Goal: Transaction & Acquisition: Purchase product/service

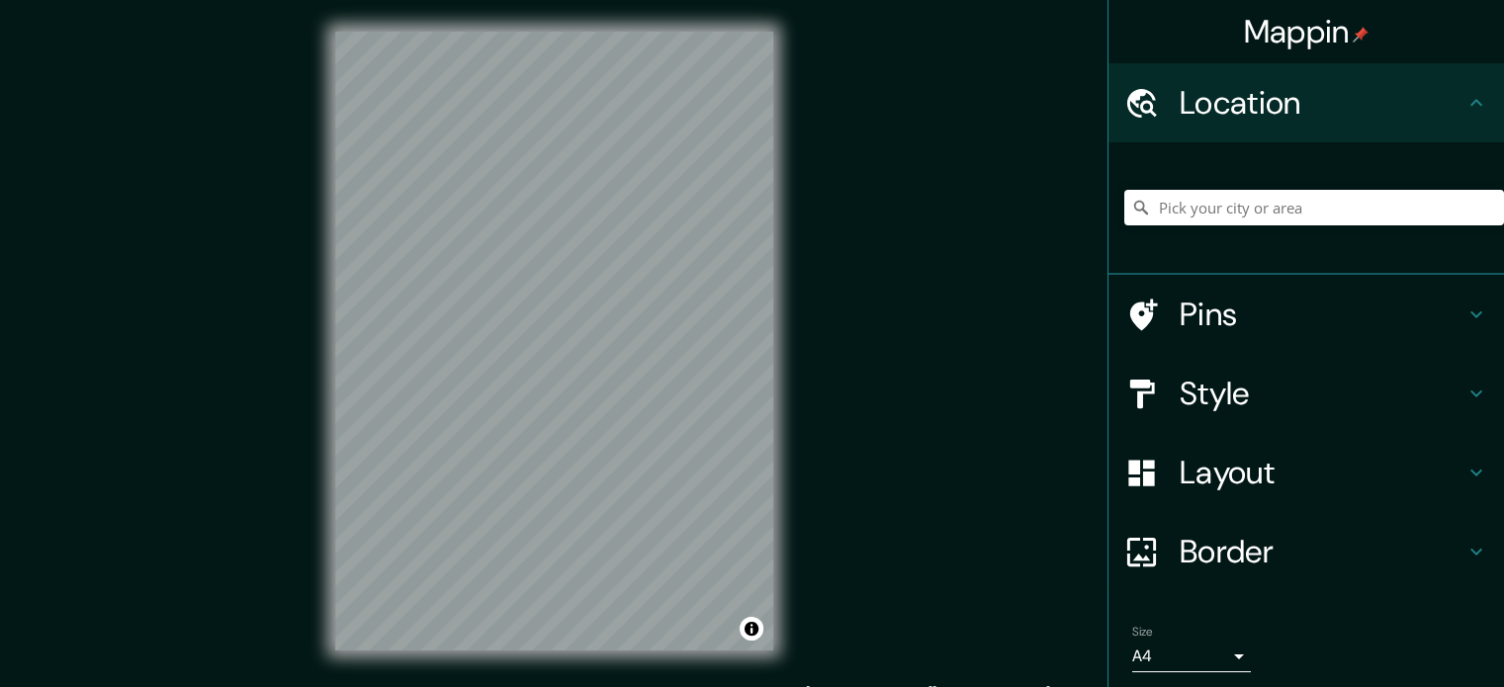
click at [1234, 478] on h4 "Layout" at bounding box center [1322, 473] width 285 height 40
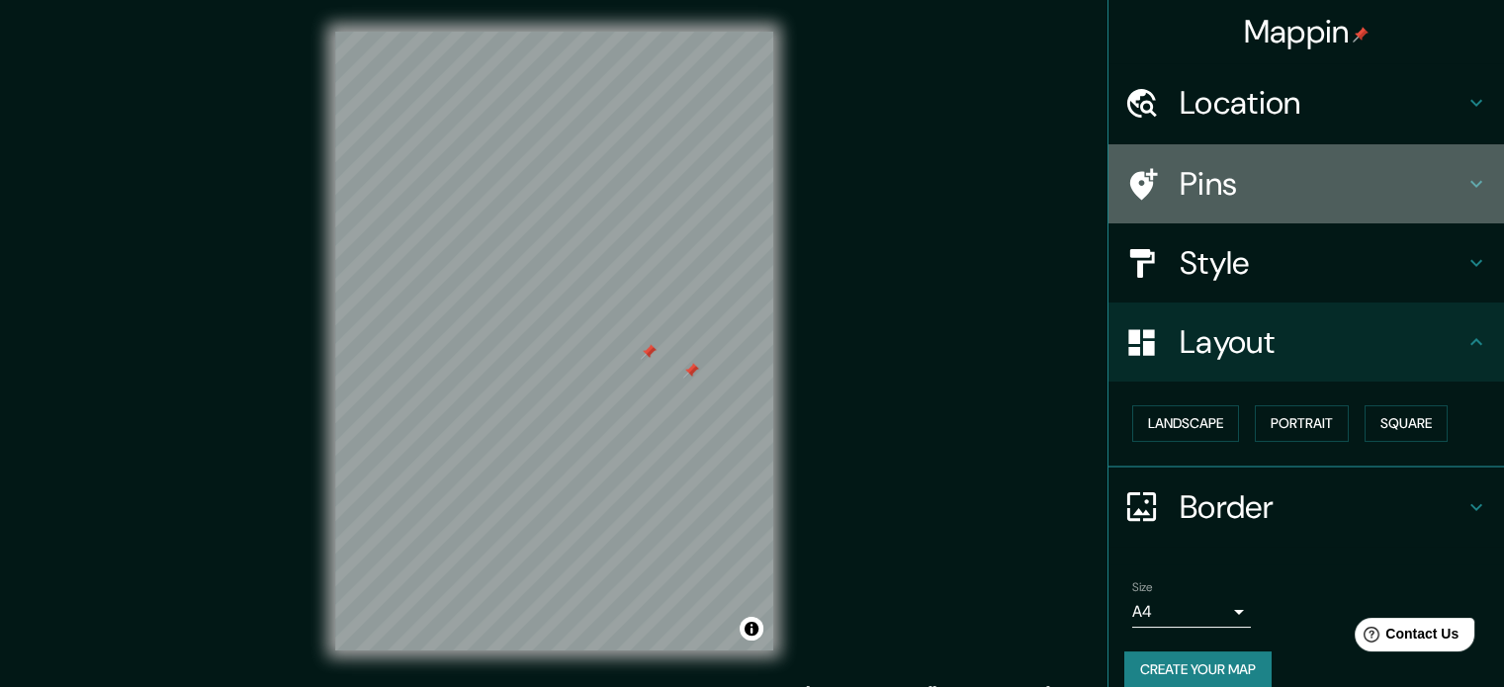
click at [1236, 197] on h4 "Pins" at bounding box center [1322, 184] width 285 height 40
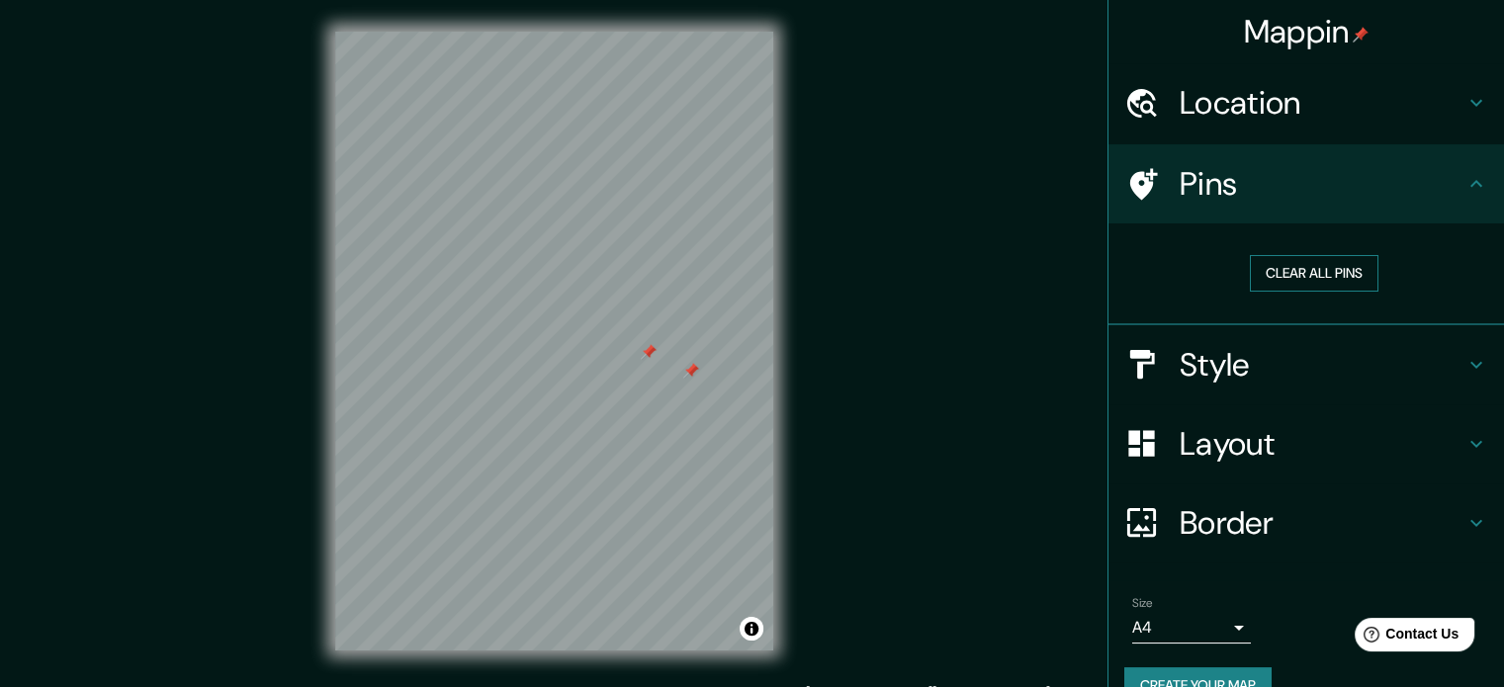
click at [1262, 268] on button "Clear all pins" at bounding box center [1314, 273] width 129 height 37
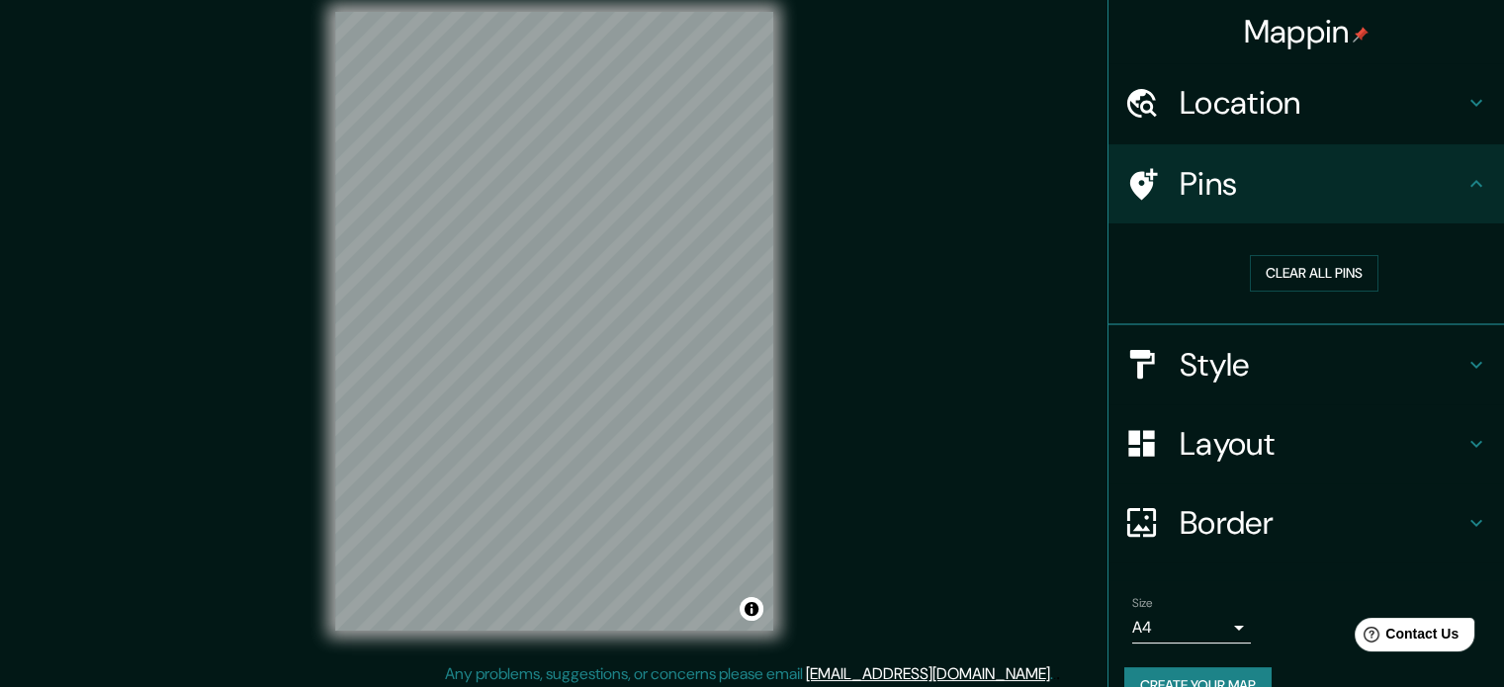
scroll to position [26, 0]
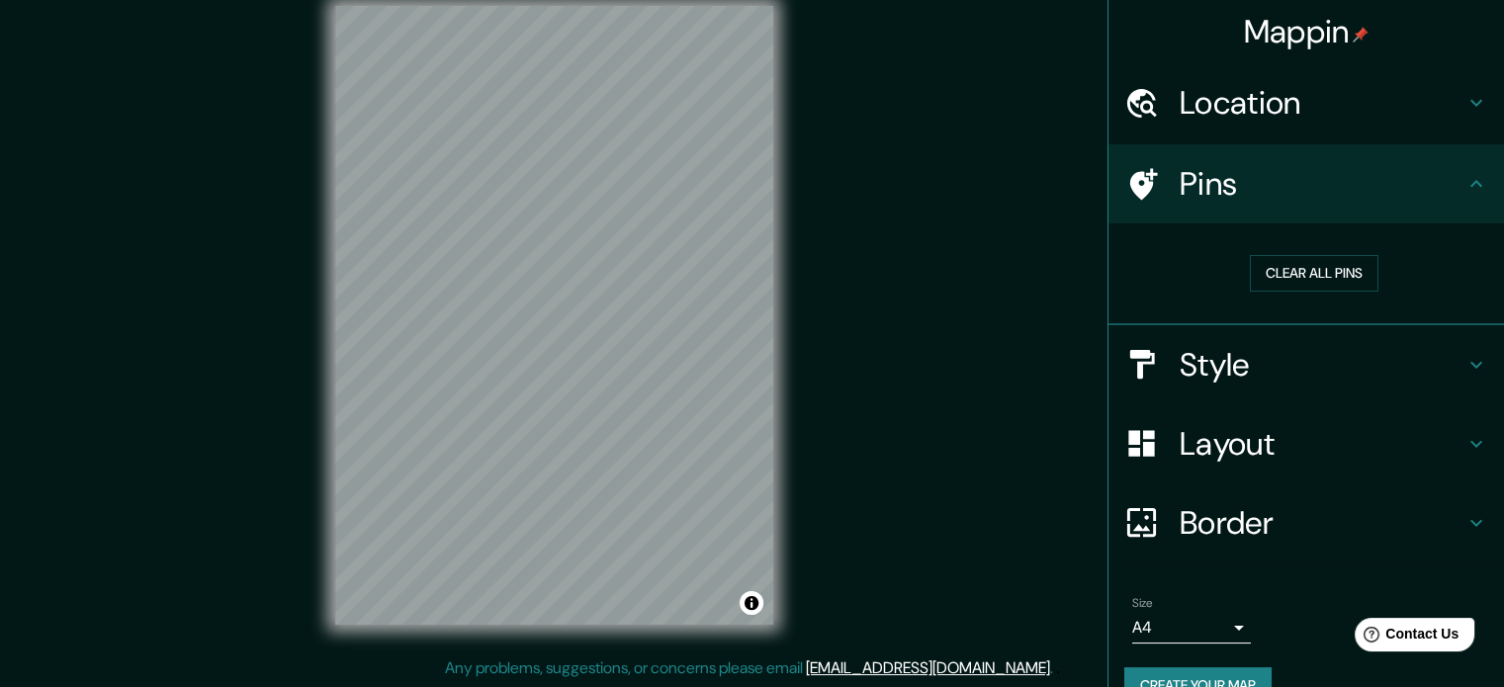
click at [1229, 109] on h4 "Location" at bounding box center [1322, 103] width 285 height 40
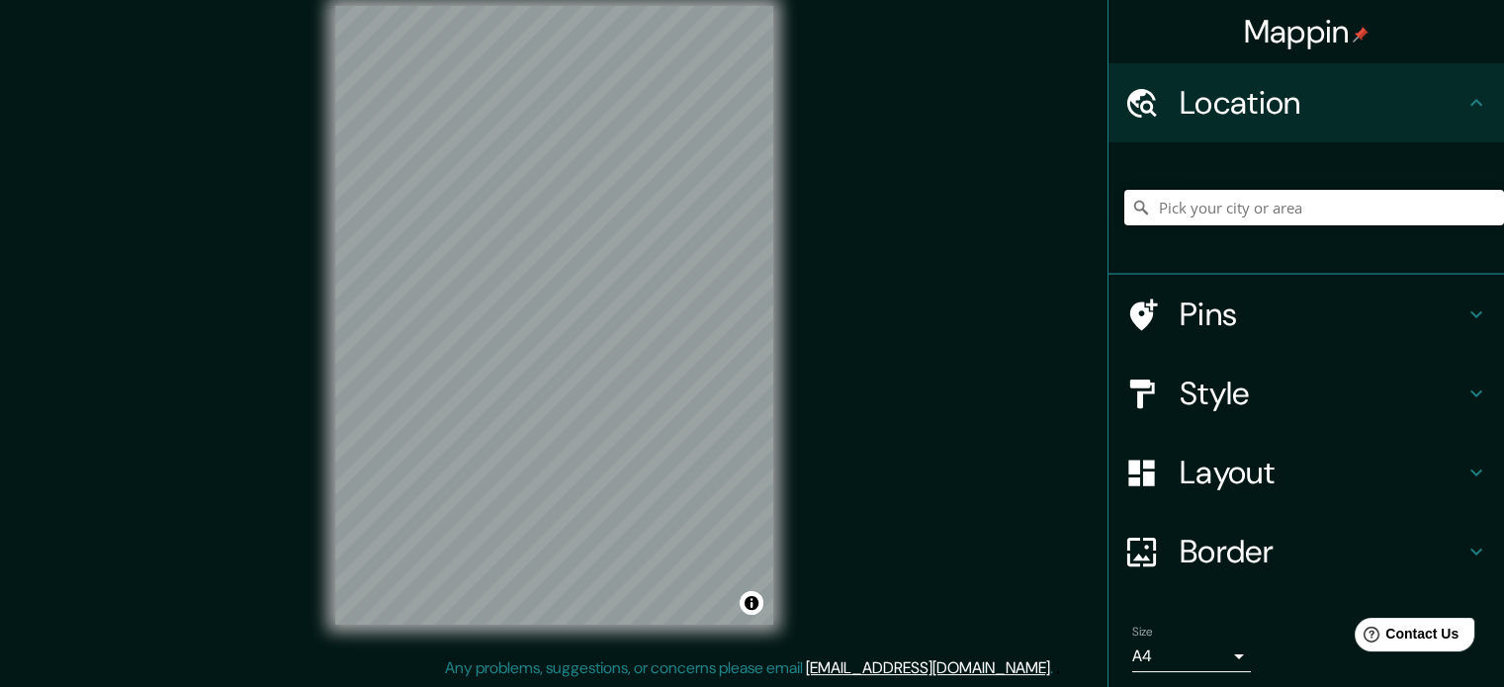
click at [1210, 210] on input "Pick your city or area" at bounding box center [1314, 208] width 380 height 36
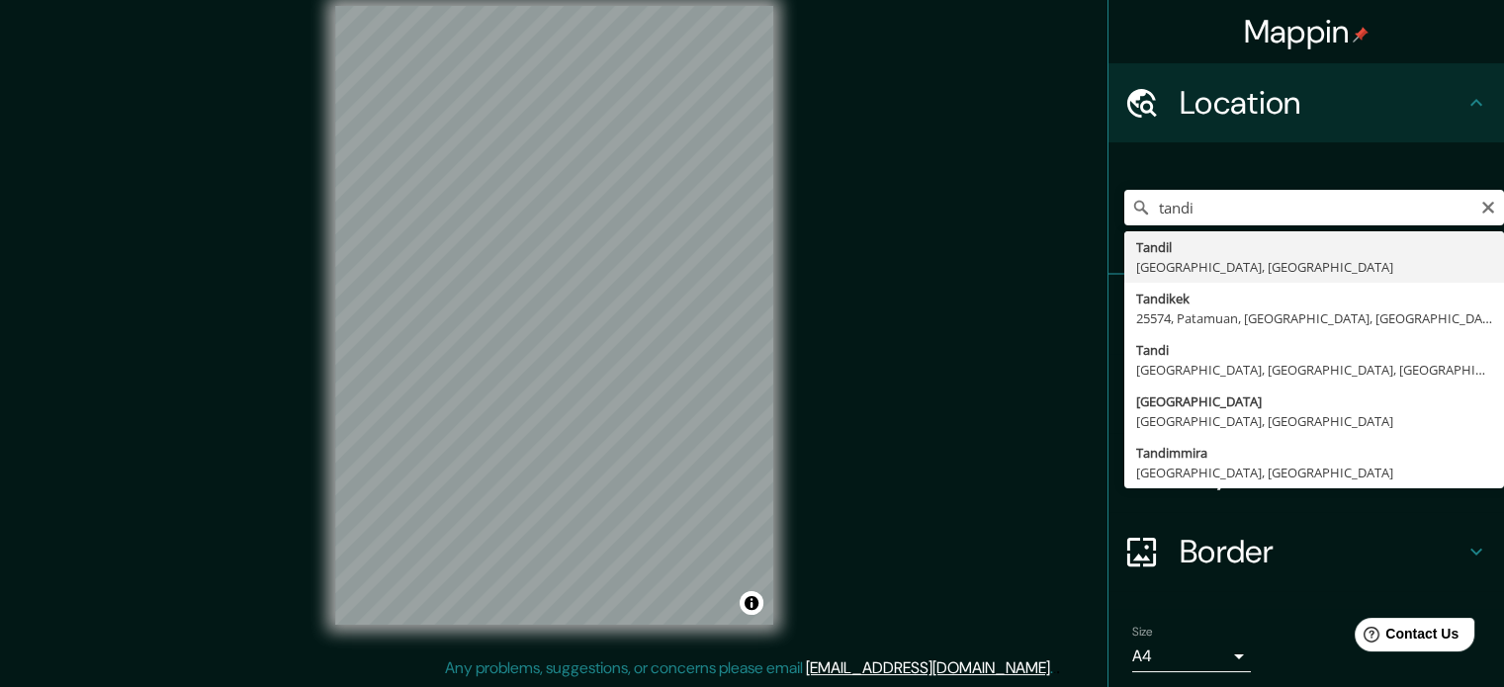
type input "[GEOGRAPHIC_DATA], [GEOGRAPHIC_DATA], [GEOGRAPHIC_DATA]"
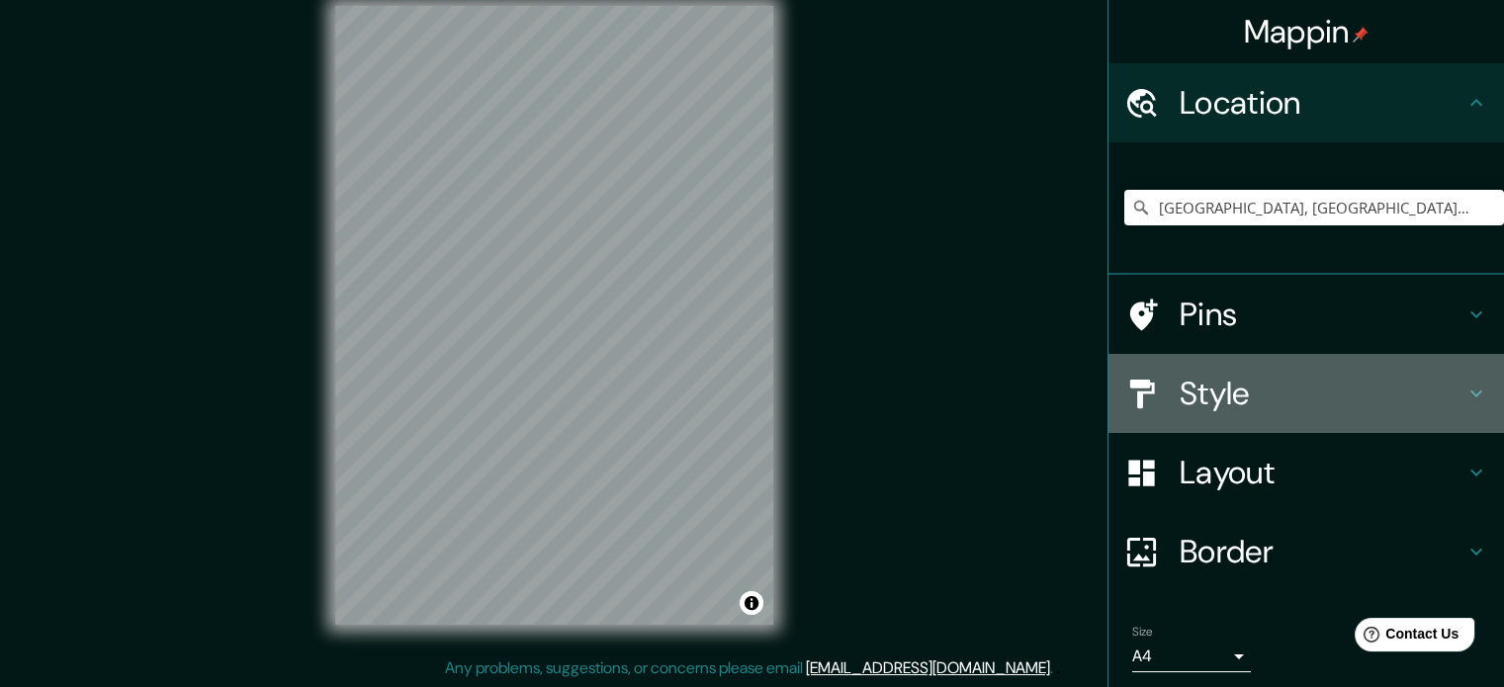
click at [1134, 374] on div "Style" at bounding box center [1307, 393] width 396 height 79
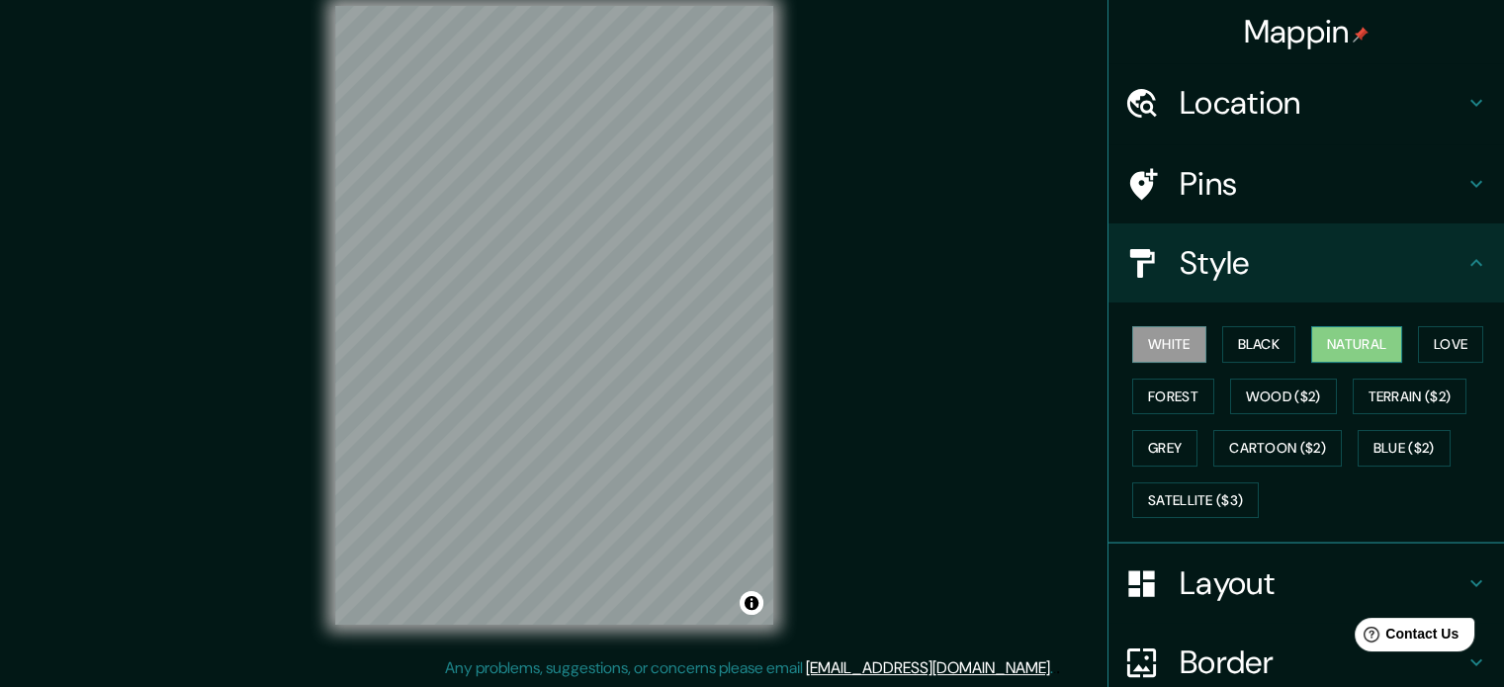
click at [1340, 343] on button "Natural" at bounding box center [1356, 344] width 91 height 37
click at [1228, 347] on button "Black" at bounding box center [1259, 344] width 74 height 37
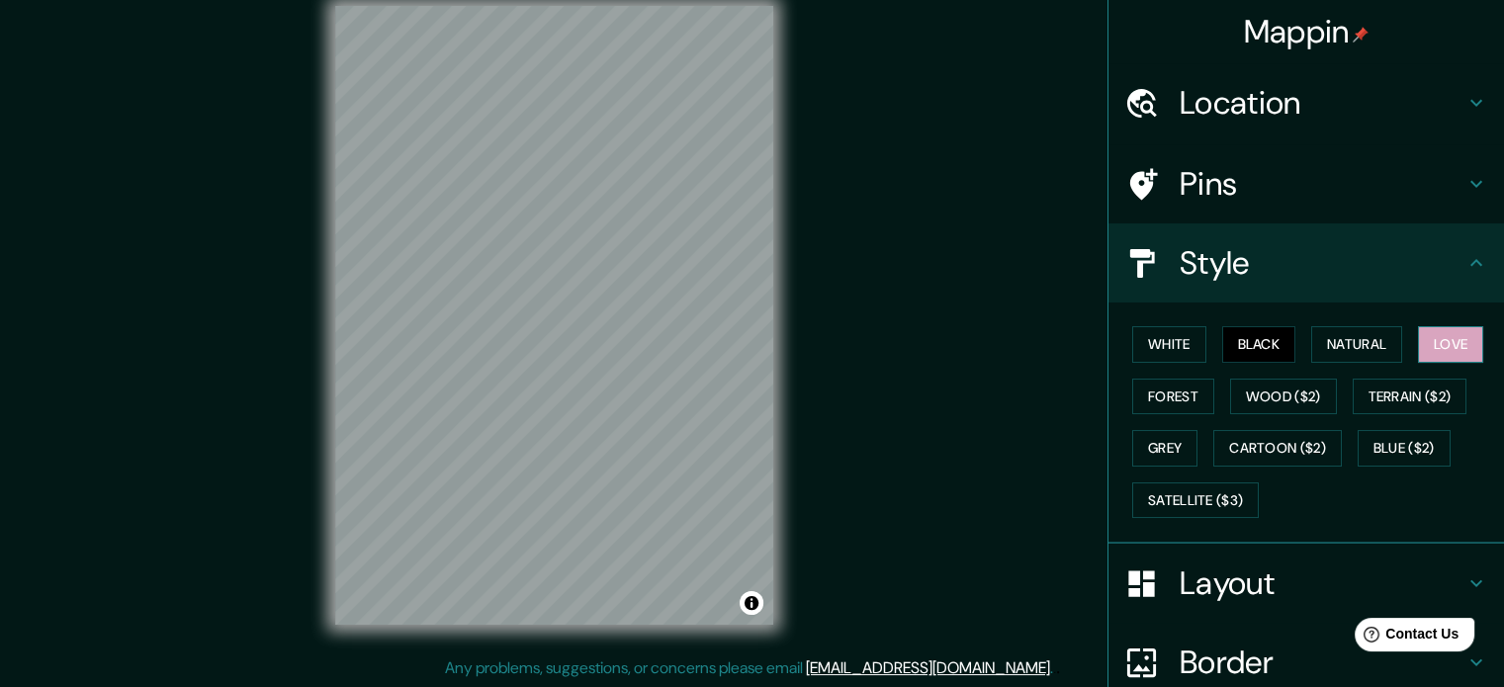
click at [1428, 353] on button "Love" at bounding box center [1450, 344] width 65 height 37
click at [1159, 395] on button "Forest" at bounding box center [1173, 397] width 82 height 37
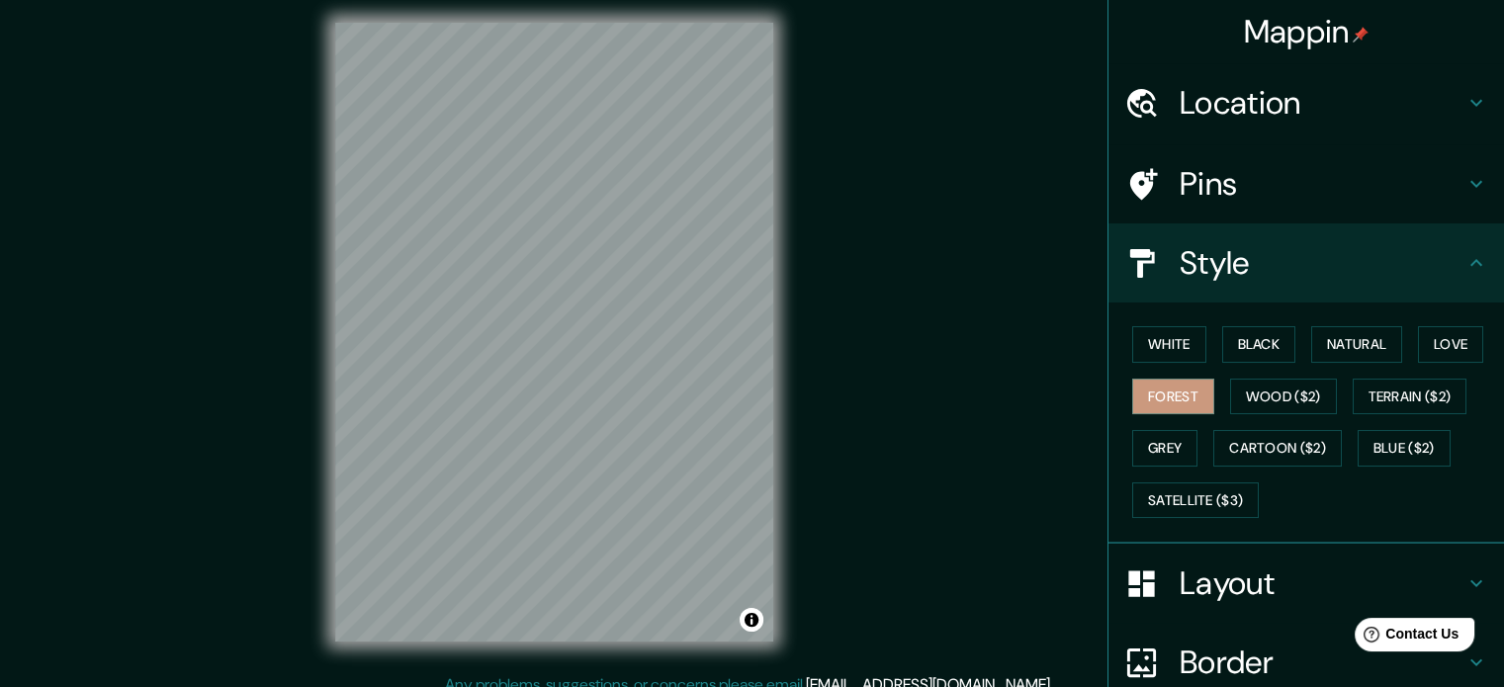
scroll to position [0, 0]
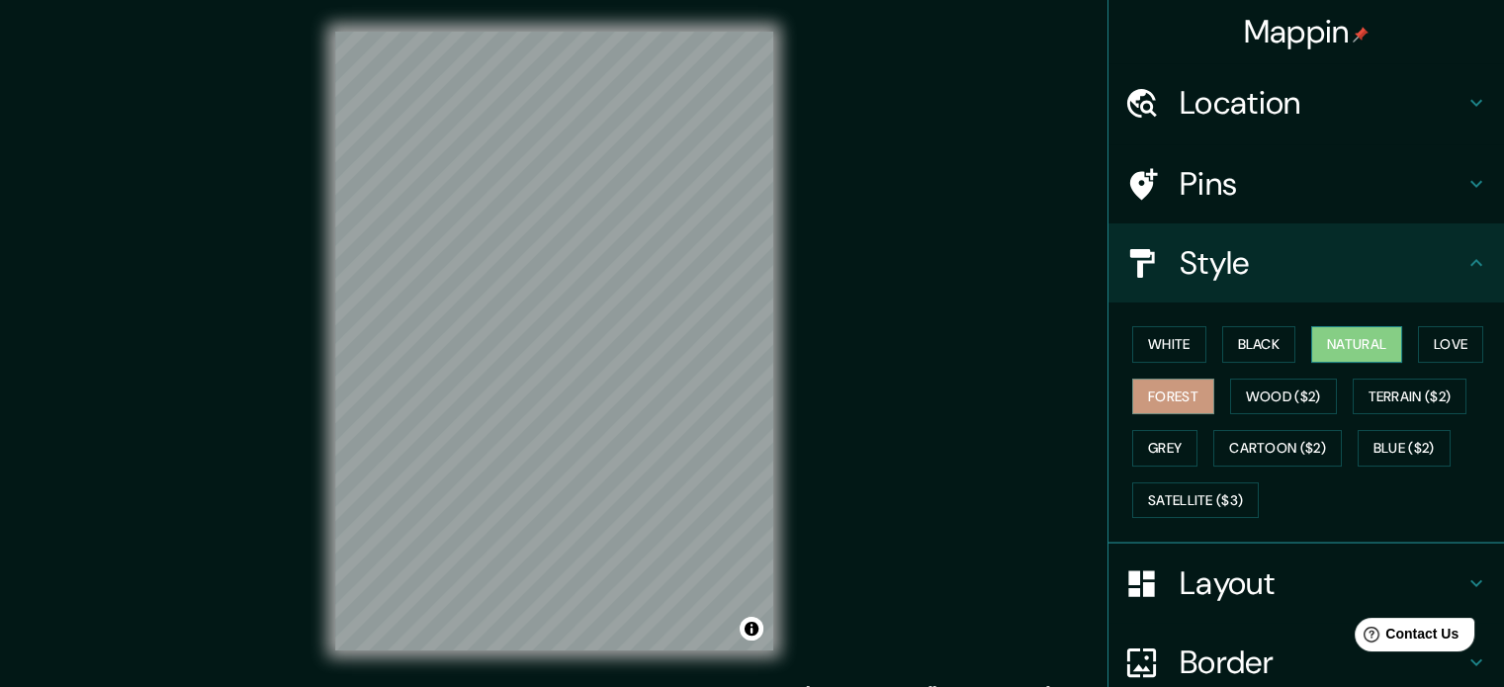
click at [1325, 327] on button "Natural" at bounding box center [1356, 344] width 91 height 37
click at [1260, 339] on button "Black" at bounding box center [1259, 344] width 74 height 37
click at [1142, 391] on button "Forest" at bounding box center [1173, 397] width 82 height 37
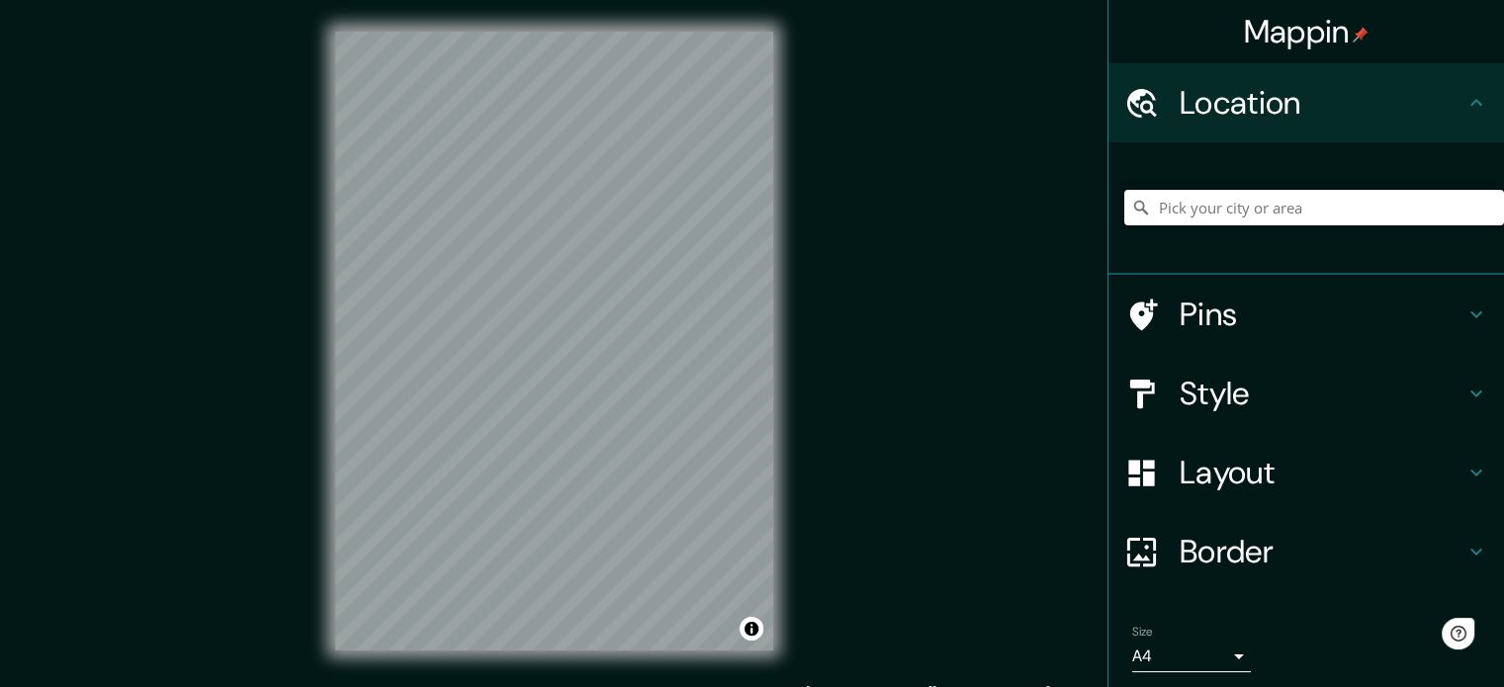
click at [1268, 195] on input "Pick your city or area" at bounding box center [1314, 208] width 380 height 36
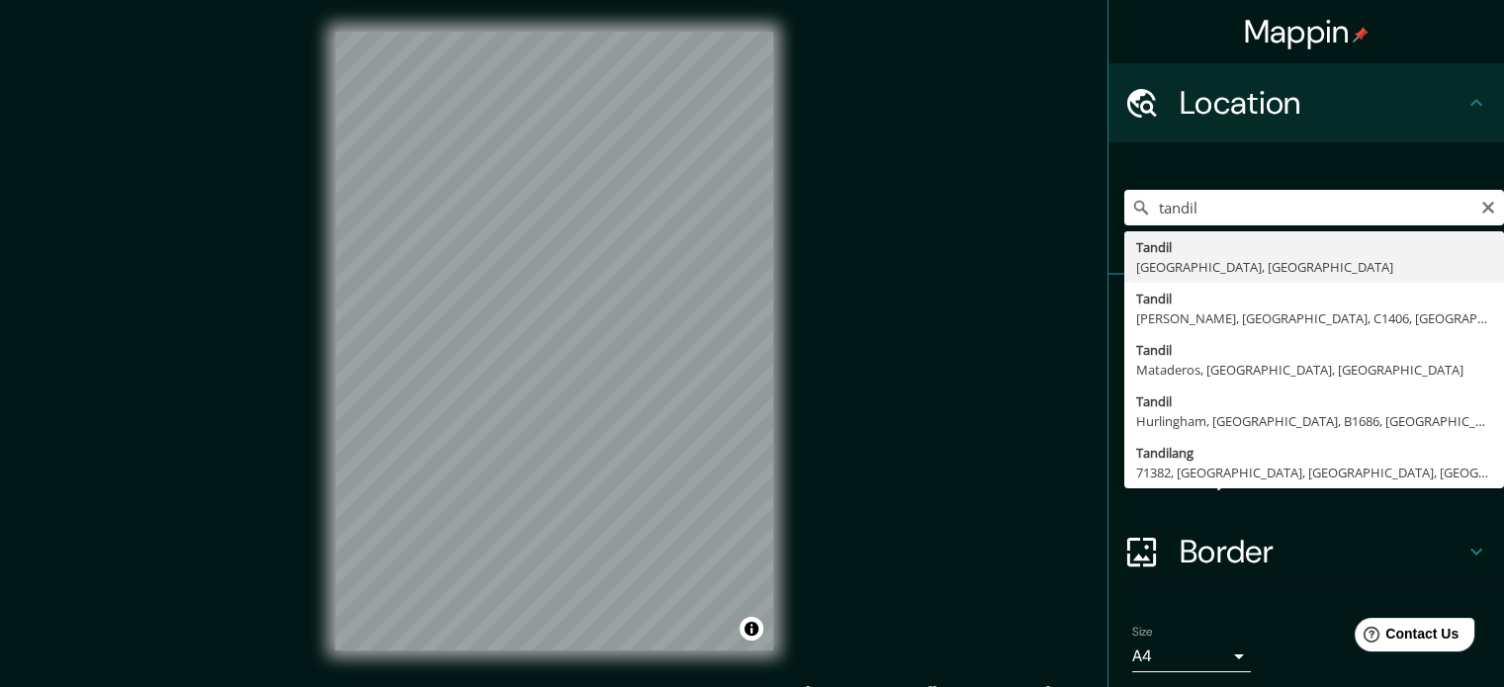
type input "[GEOGRAPHIC_DATA], [GEOGRAPHIC_DATA], [GEOGRAPHIC_DATA]"
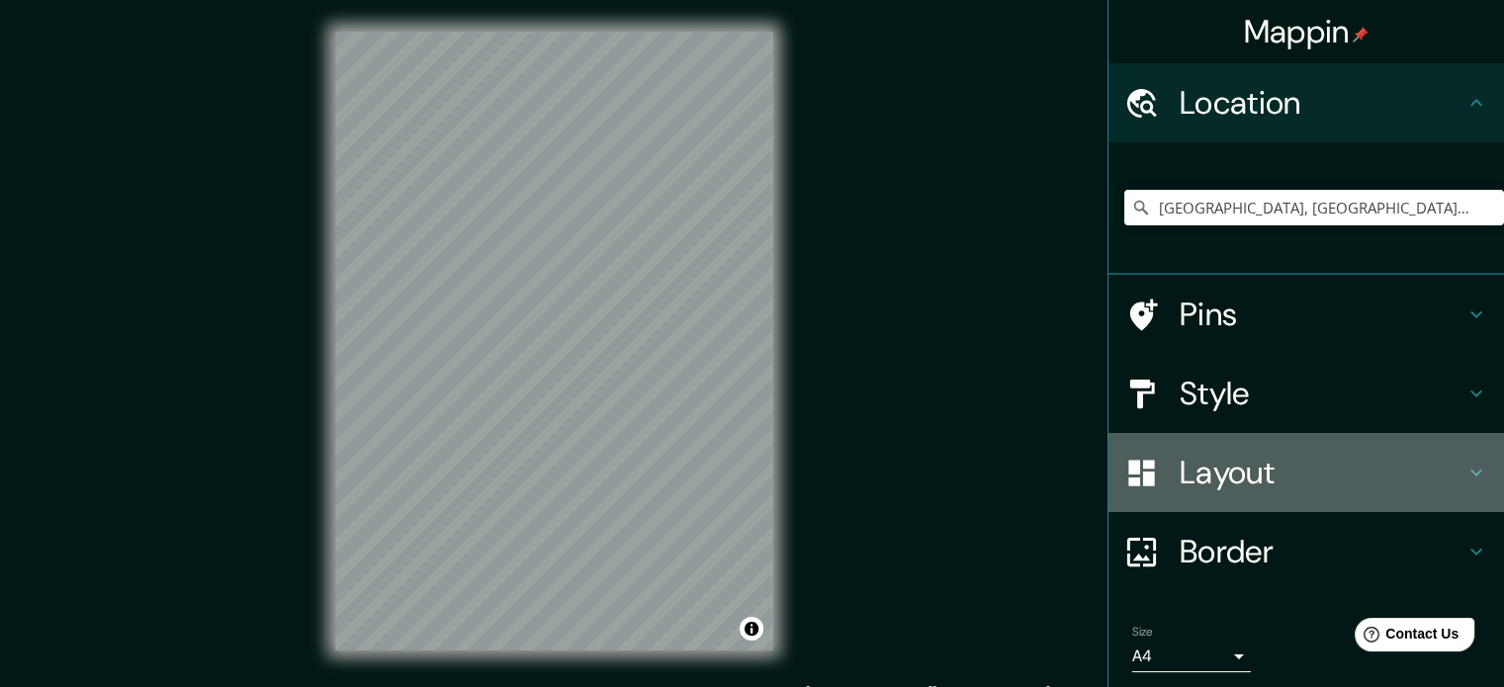
click at [1236, 441] on div "Layout" at bounding box center [1307, 472] width 396 height 79
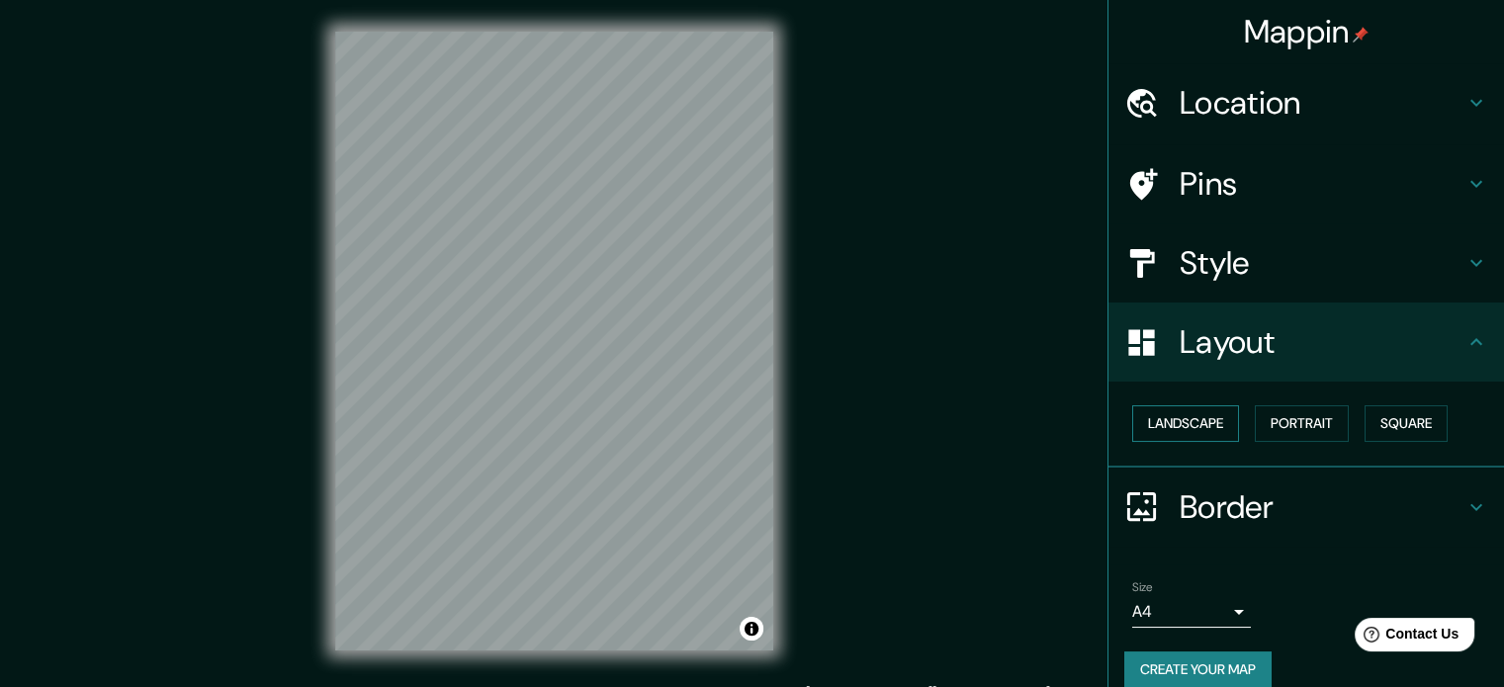
click at [1206, 422] on button "Landscape" at bounding box center [1185, 423] width 107 height 37
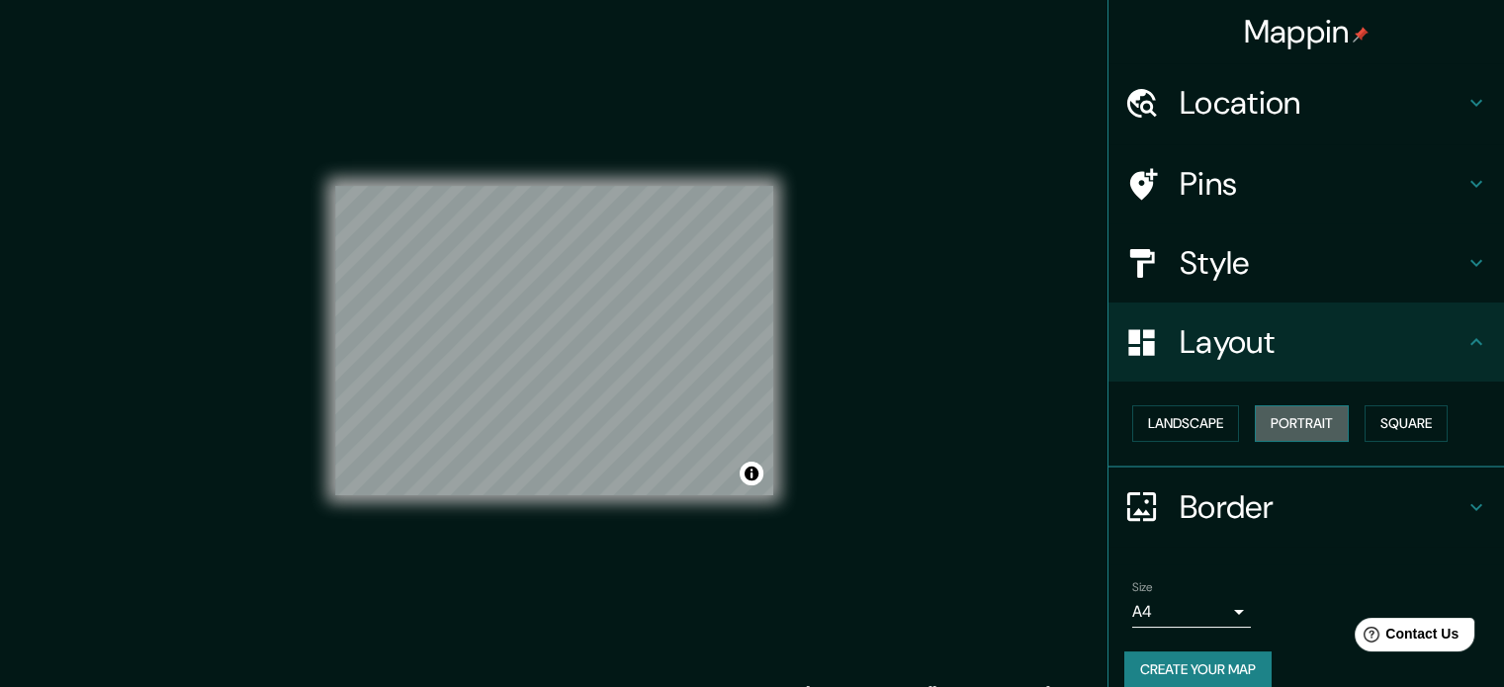
click at [1295, 430] on button "Portrait" at bounding box center [1302, 423] width 94 height 37
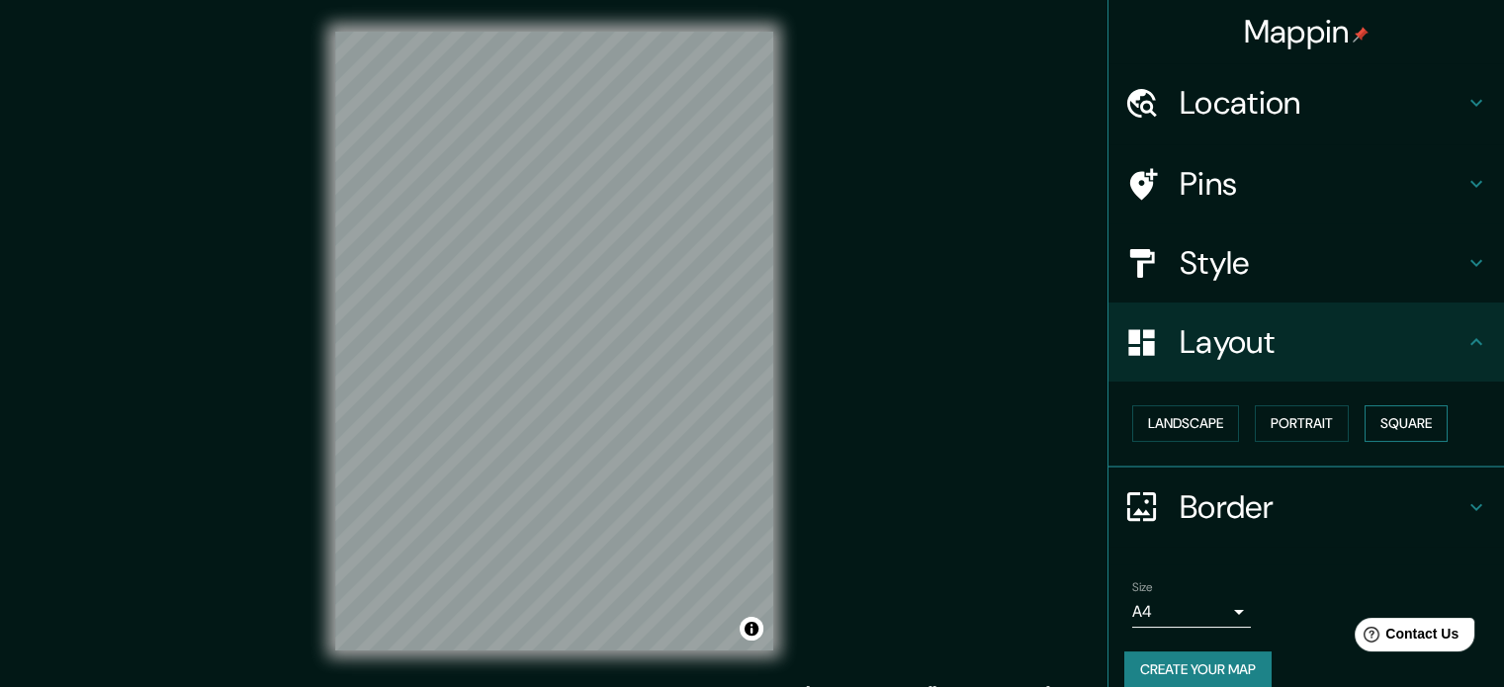
click at [1365, 431] on button "Square" at bounding box center [1406, 423] width 83 height 37
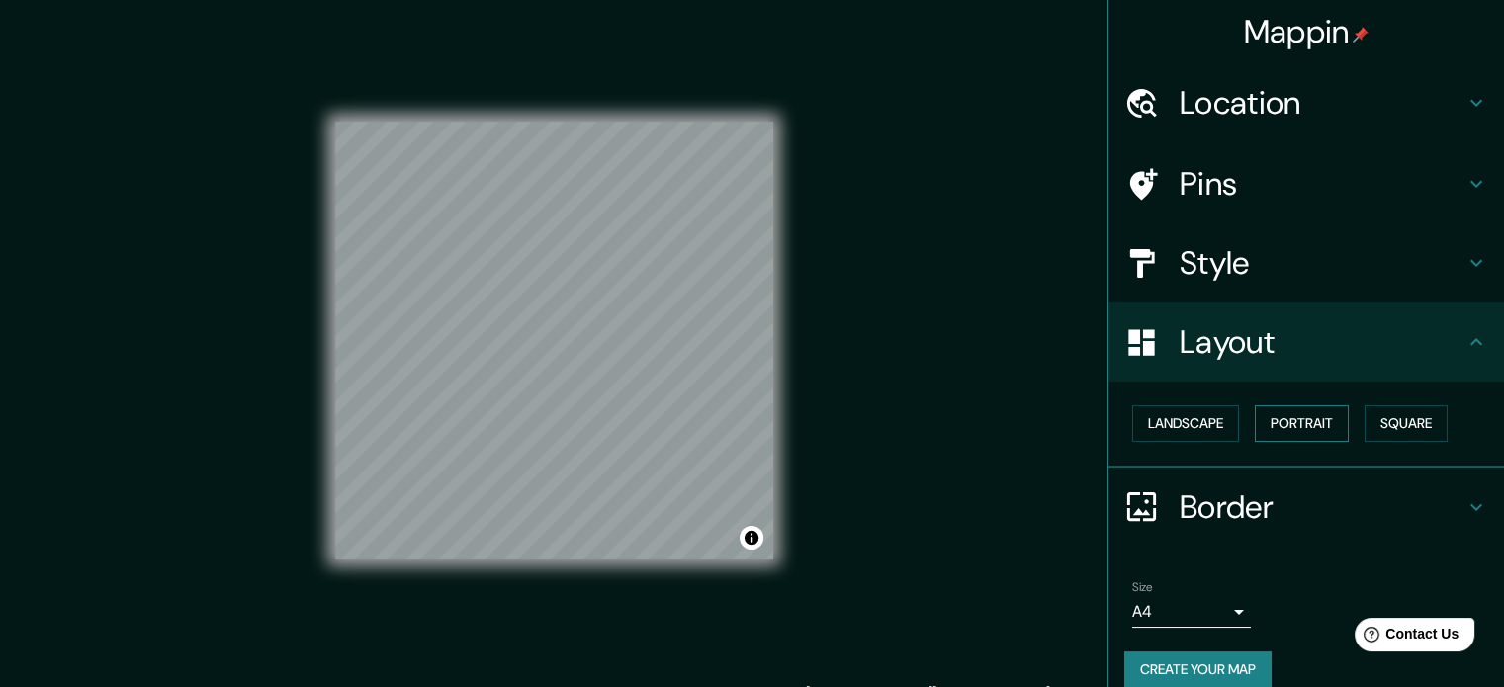
click at [1270, 417] on button "Portrait" at bounding box center [1302, 423] width 94 height 37
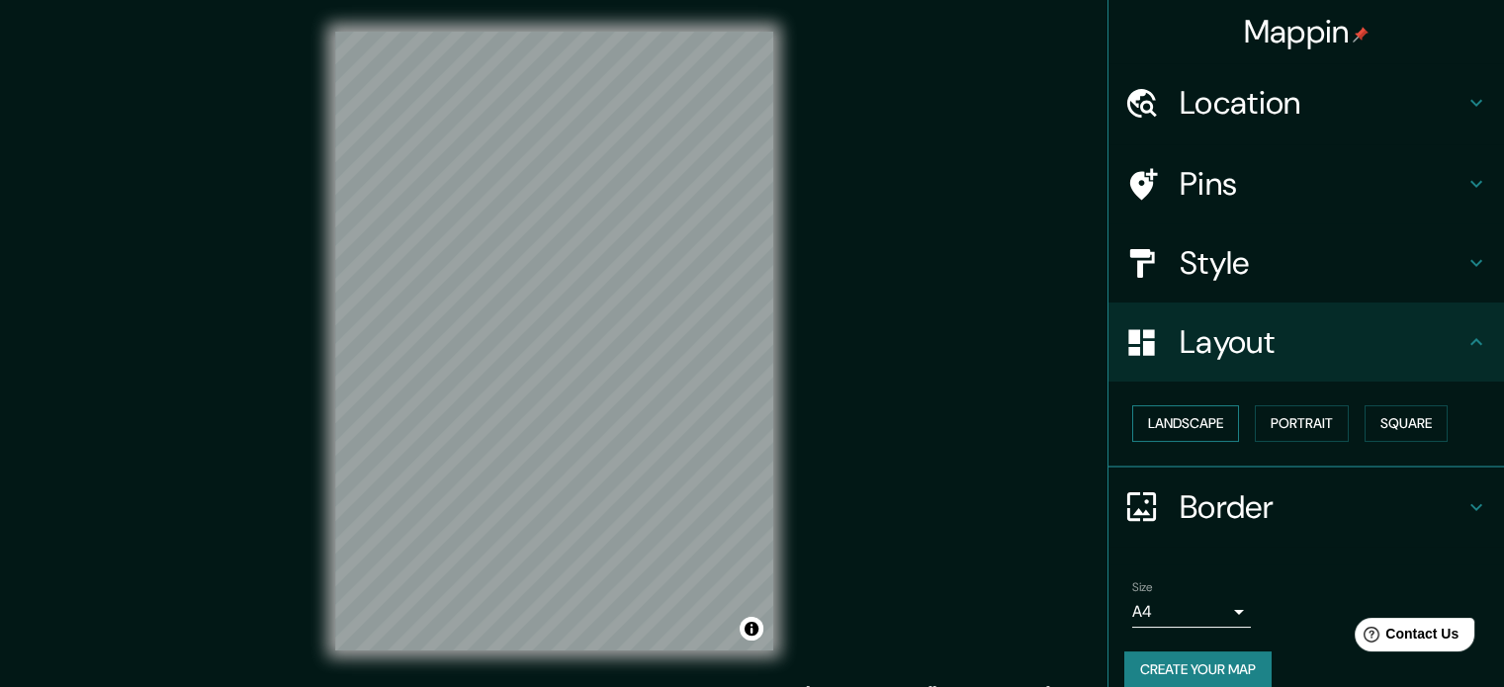
click at [1169, 421] on button "Landscape" at bounding box center [1185, 423] width 107 height 37
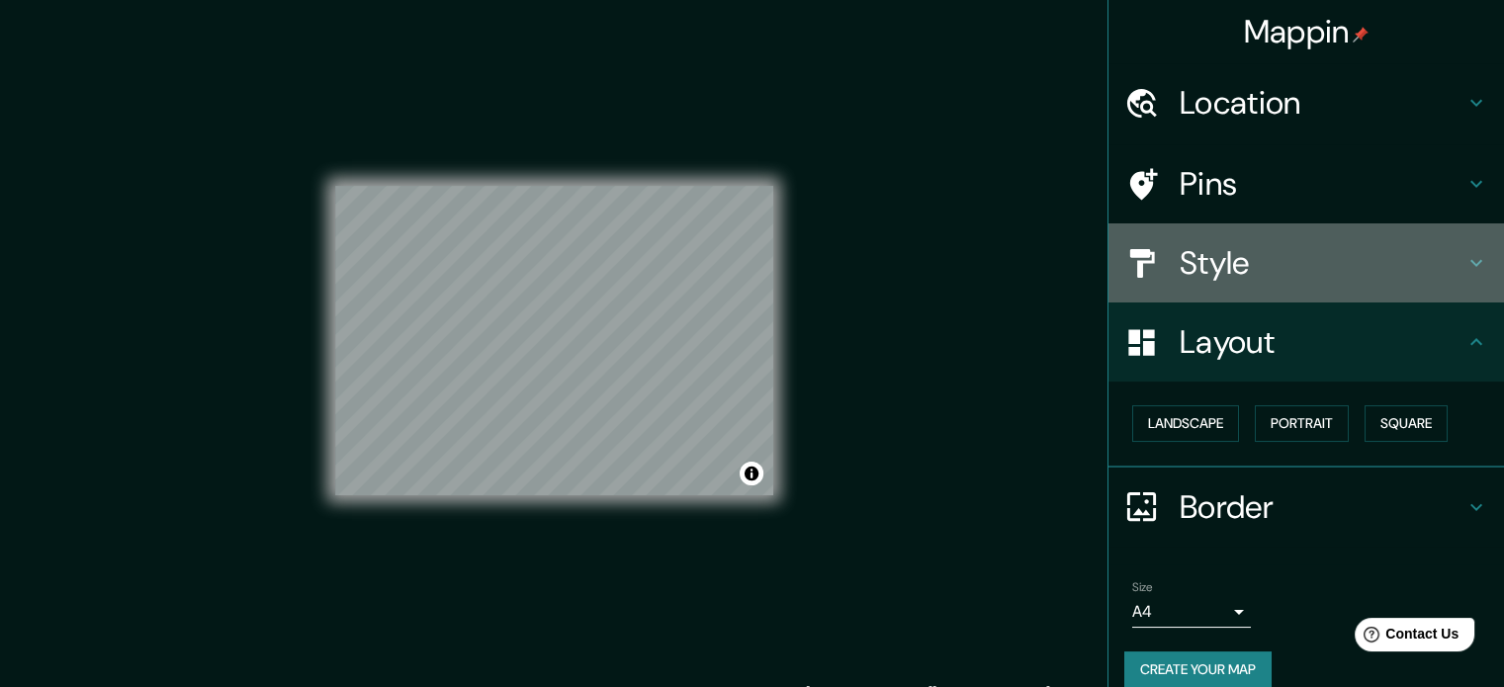
click at [1243, 265] on h4 "Style" at bounding box center [1322, 263] width 285 height 40
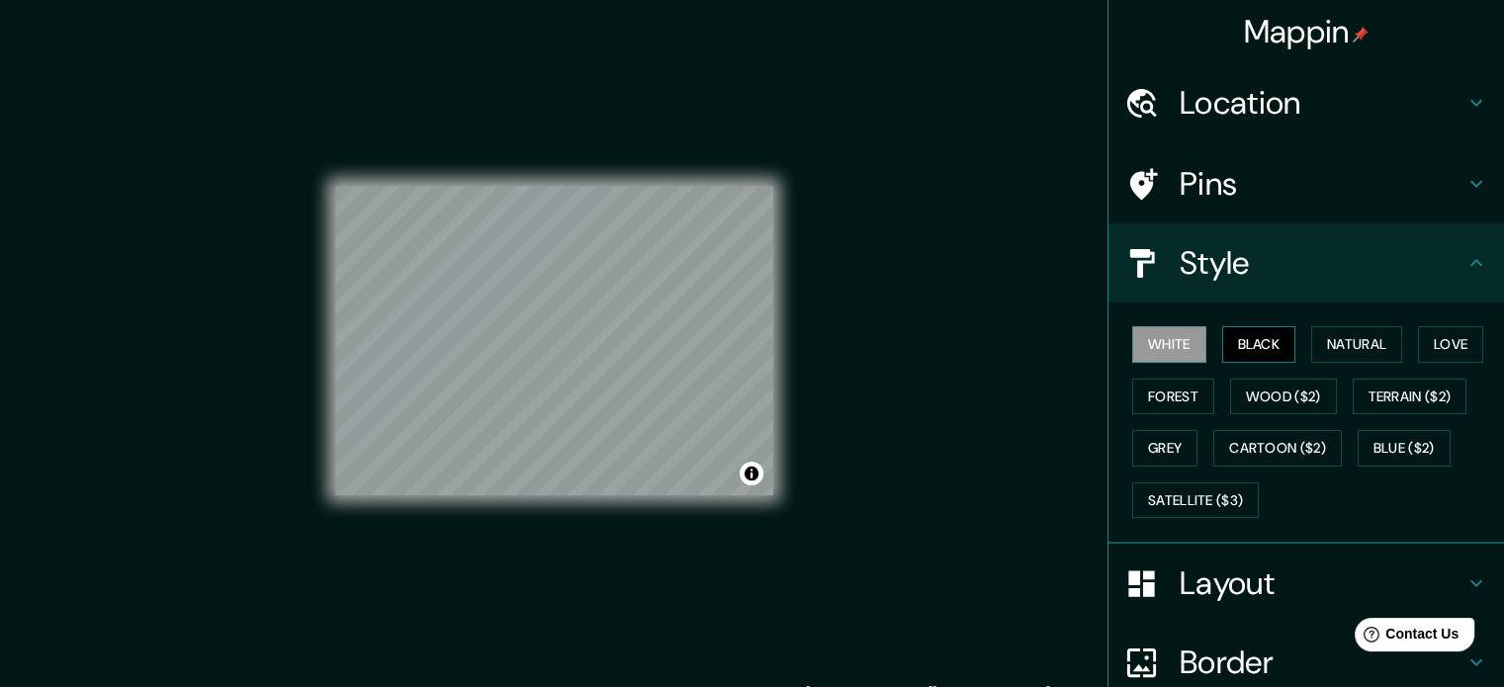
click at [1271, 352] on button "Black" at bounding box center [1259, 344] width 74 height 37
click at [1323, 347] on button "Natural" at bounding box center [1356, 344] width 91 height 37
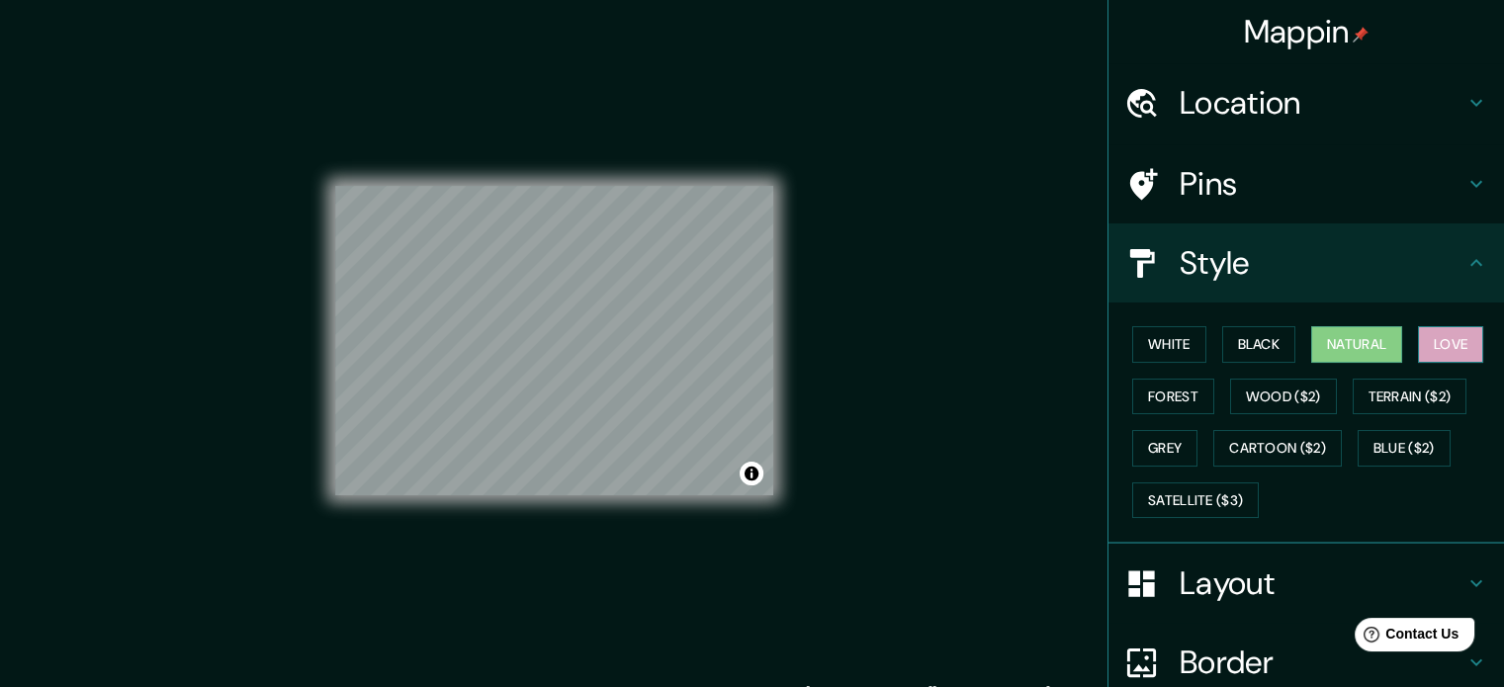
click at [1433, 342] on button "Love" at bounding box center [1450, 344] width 65 height 37
click at [1132, 399] on button "Forest" at bounding box center [1173, 397] width 82 height 37
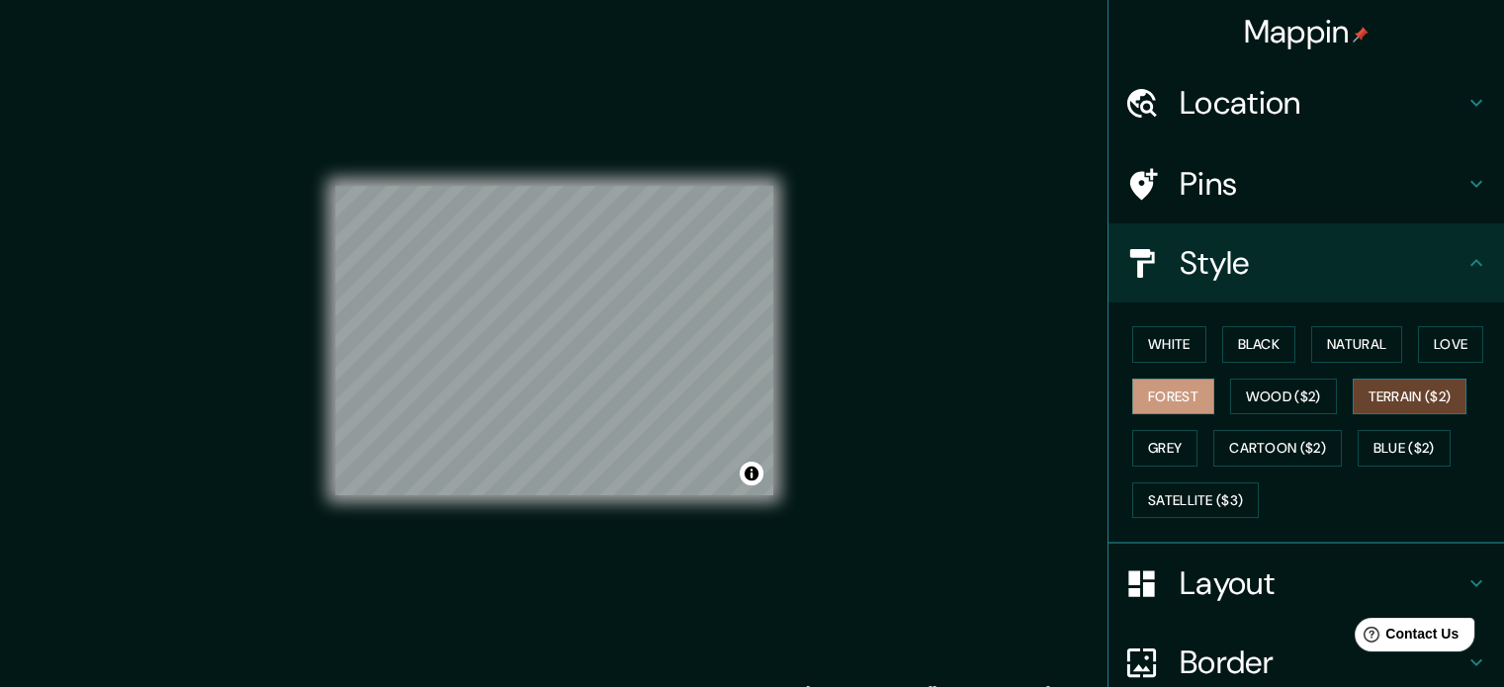
click at [1395, 391] on button "Terrain ($2)" at bounding box center [1410, 397] width 115 height 37
click at [1282, 399] on button "Wood ($2)" at bounding box center [1283, 397] width 107 height 37
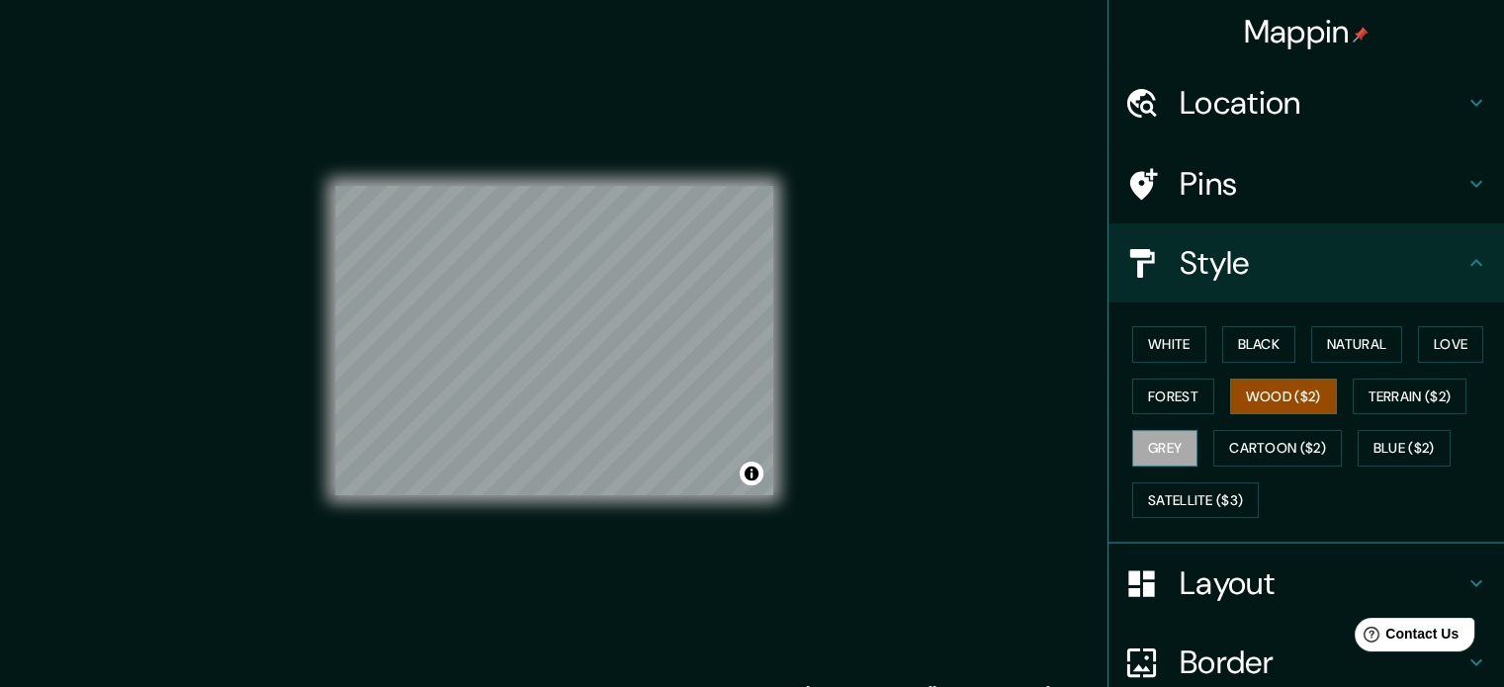
click at [1135, 447] on button "Grey" at bounding box center [1164, 448] width 65 height 37
click at [1246, 439] on button "Cartoon ($2)" at bounding box center [1277, 448] width 129 height 37
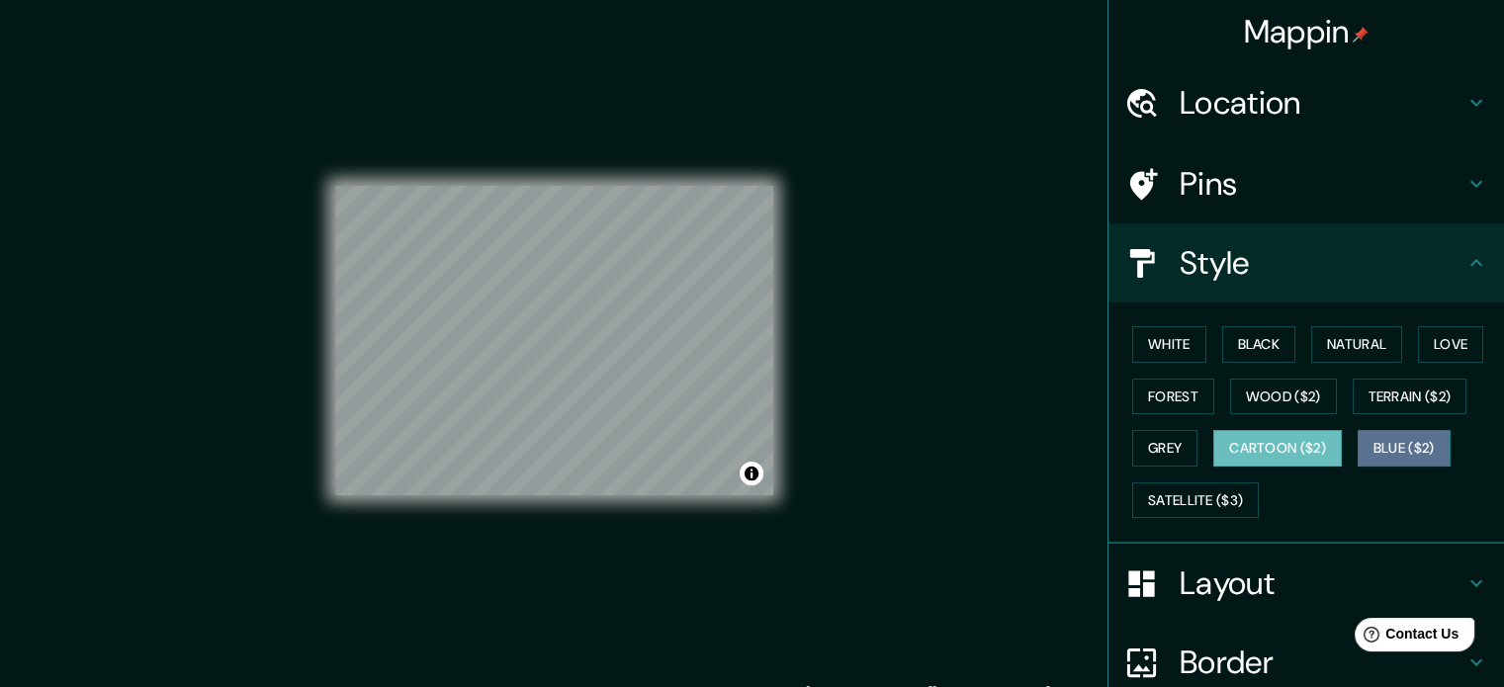
click at [1375, 447] on button "Blue ($2)" at bounding box center [1404, 448] width 93 height 37
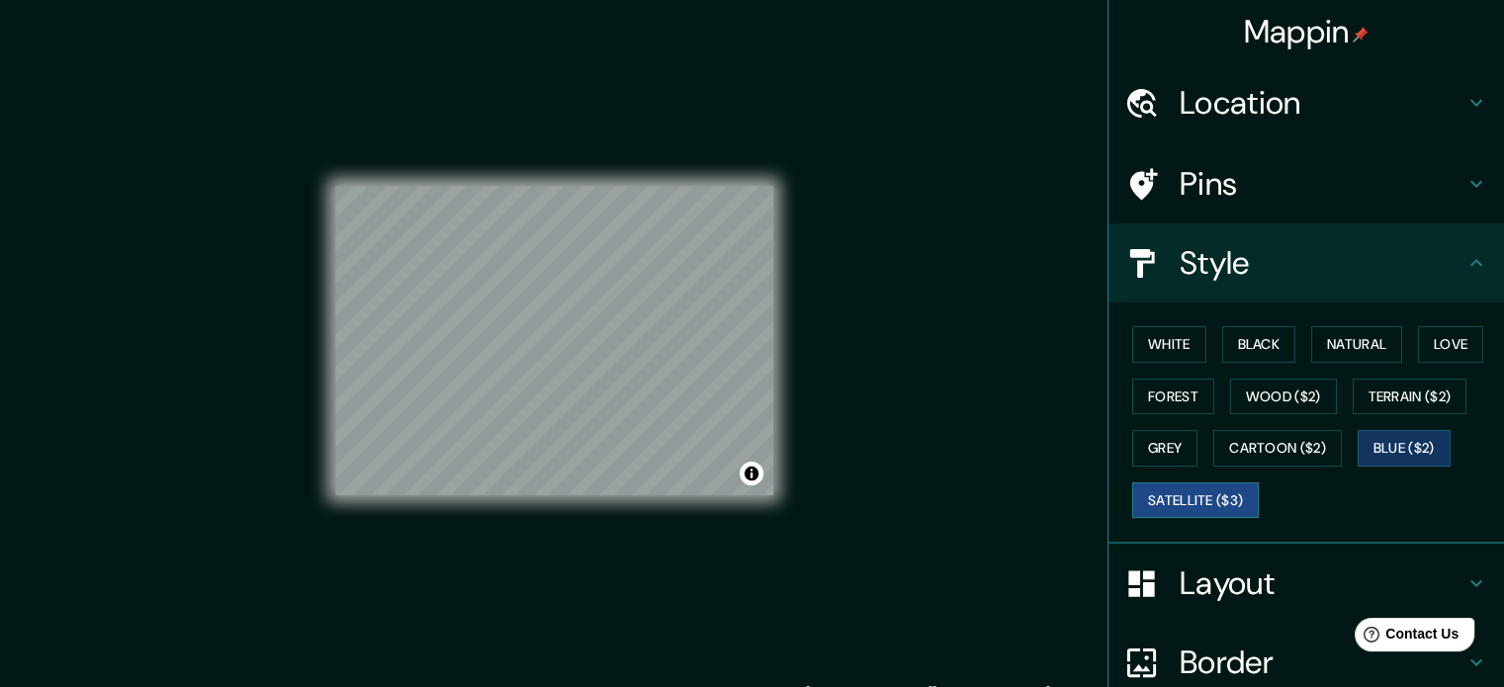
click at [1181, 498] on button "Satellite ($3)" at bounding box center [1195, 501] width 127 height 37
click at [1325, 333] on button "Natural" at bounding box center [1356, 344] width 91 height 37
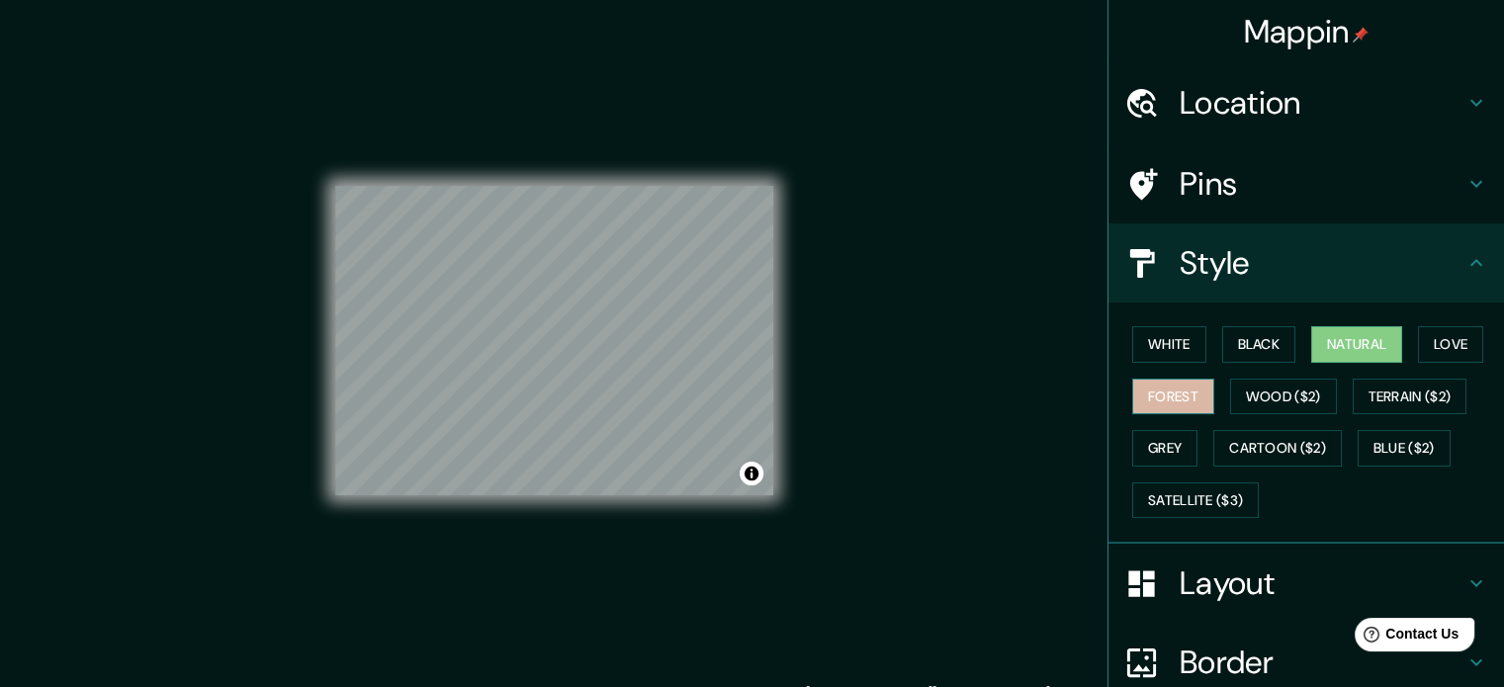
click at [1177, 393] on button "Forest" at bounding box center [1173, 397] width 82 height 37
